Goal: Information Seeking & Learning: Learn about a topic

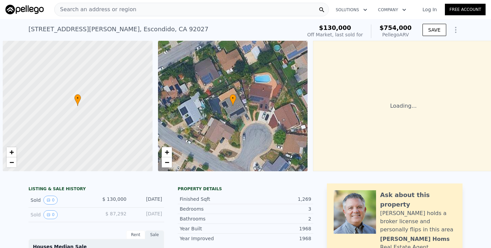
scroll to position [0, 3]
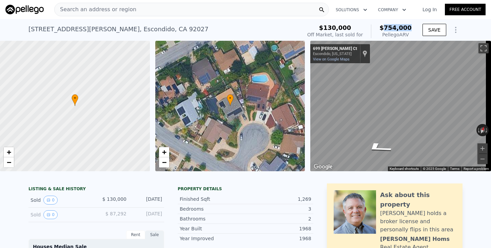
drag, startPoint x: 388, startPoint y: 28, endPoint x: 411, endPoint y: 29, distance: 22.8
click at [411, 29] on div "$130,000 Off Market, last sold for $754,000 Pellego ARV" at bounding box center [360, 31] width 110 height 19
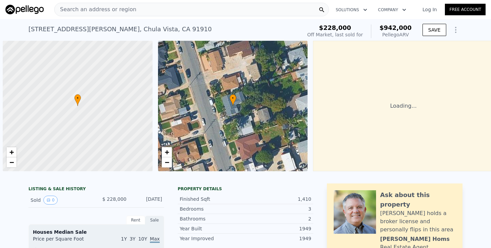
scroll to position [0, 3]
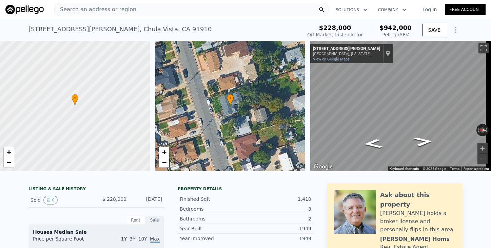
click at [89, 7] on span "Search an address or region" at bounding box center [96, 9] width 82 height 8
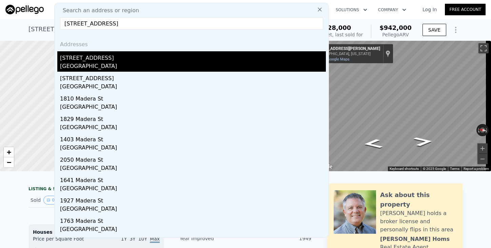
type input "1459 Madera St, Lemon Grove, CA 91945"
click at [75, 62] on div "Lemon Grove, CA 91945" at bounding box center [193, 66] width 266 height 9
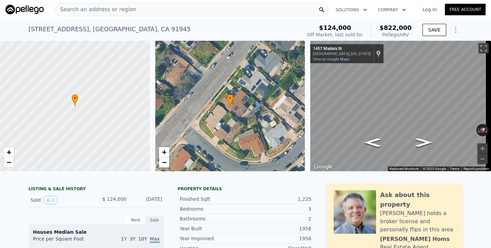
click at [206, 25] on div "1459 Madera St , Lemon Grove , CA 91945 Sold Mar 1997 for $124k (~ARV $822k )" at bounding box center [163, 31] width 271 height 19
click at [211, 26] on div "1459 Madera St , Lemon Grove , CA 91945 Sold Mar 1997 for $124k (~ARV $822k )" at bounding box center [163, 31] width 271 height 19
